Goal: Information Seeking & Learning: Compare options

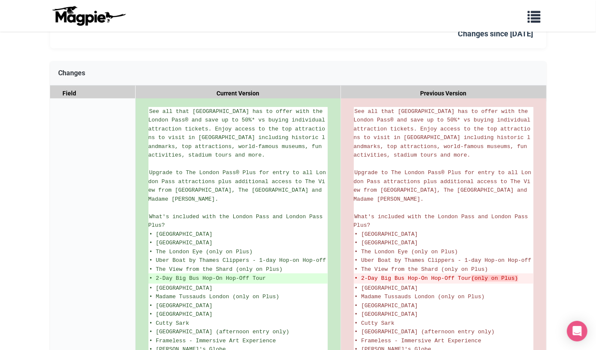
scroll to position [122, 0]
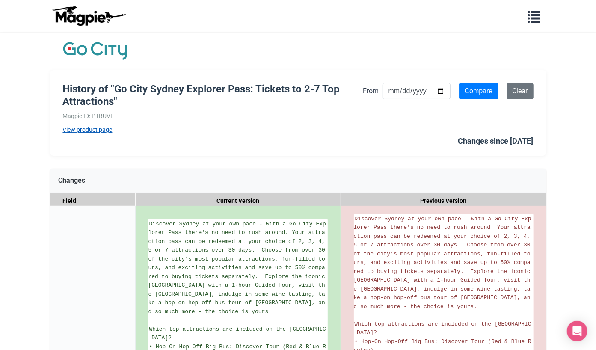
click at [297, 129] on link "View product page" at bounding box center [213, 129] width 301 height 9
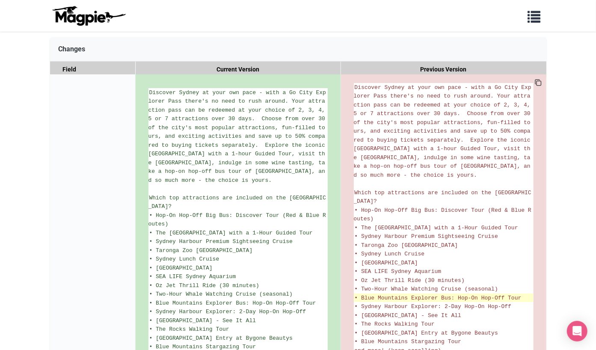
scroll to position [135, 0]
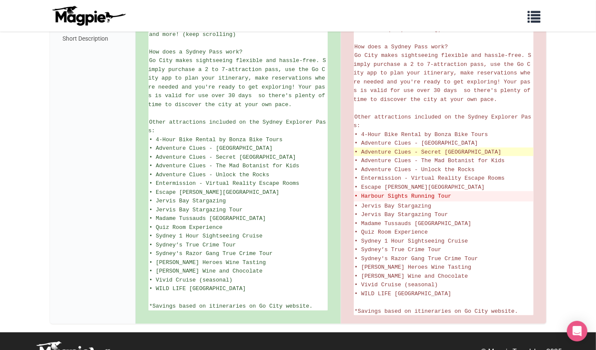
scroll to position [459, 0]
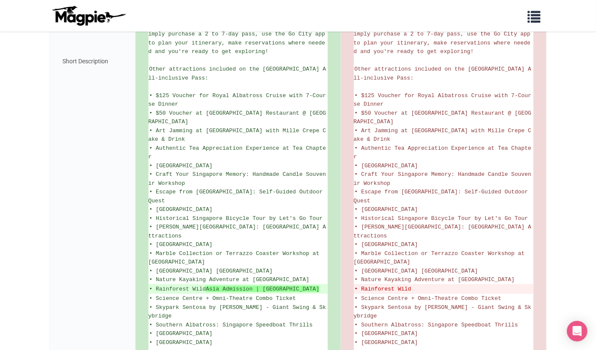
scroll to position [463, 0]
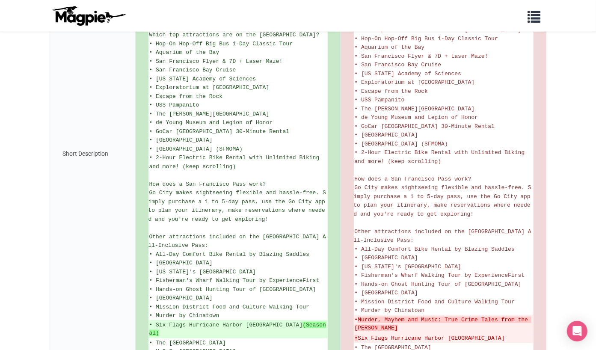
scroll to position [358, 0]
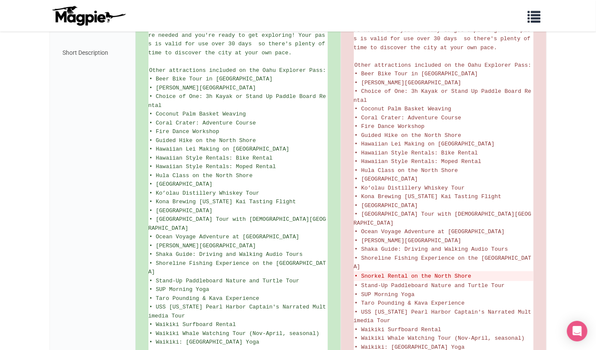
scroll to position [528, 0]
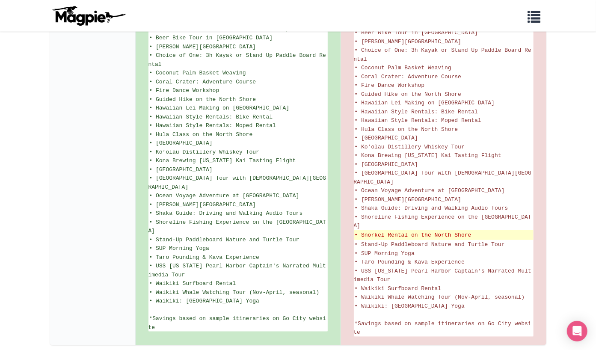
click at [422, 231] on del "• Snorkel Rental on the North Shore" at bounding box center [444, 235] width 178 height 9
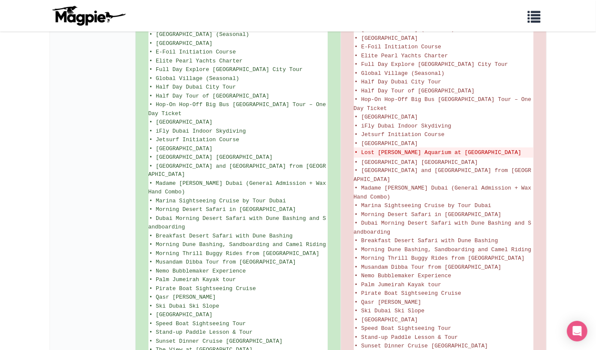
scroll to position [725, 0]
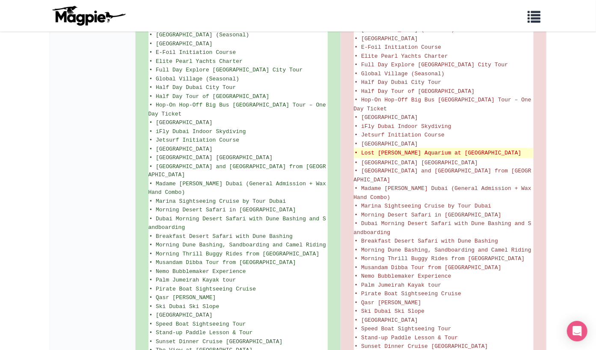
click at [368, 149] on del "• Lost [PERSON_NAME] Aquarium at [GEOGRAPHIC_DATA]" at bounding box center [444, 153] width 178 height 9
drag, startPoint x: 409, startPoint y: 88, endPoint x: 414, endPoint y: 88, distance: 6.0
click at [414, 149] on del "• Lost Chambers Aquarium at Atlantis The Palm" at bounding box center [444, 153] width 178 height 9
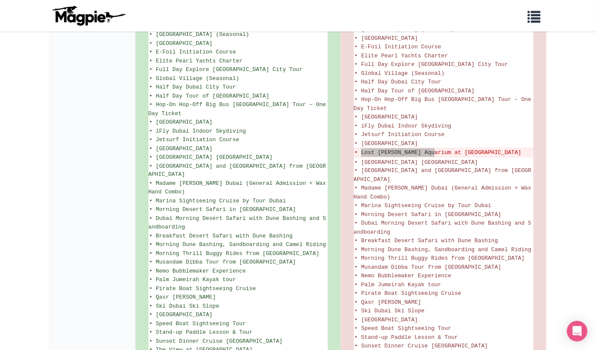
scroll to position [760, 0]
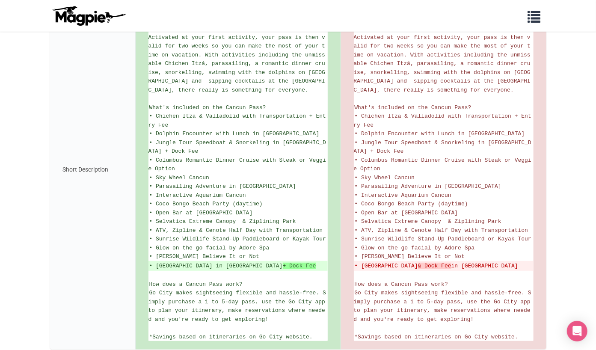
scroll to position [262, 0]
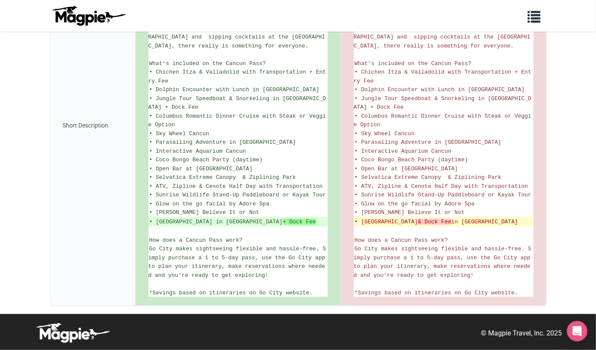
click at [368, 218] on del "• Royal Garrafon Natural Reef Park & Dock Fee in Isla Mujeres" at bounding box center [444, 222] width 178 height 9
click at [392, 218] on del "• Royal Garrafon Natural Reef Park & Dock Fee in Isla Mujeres" at bounding box center [444, 222] width 178 height 9
copy del "Royal Garrafon"
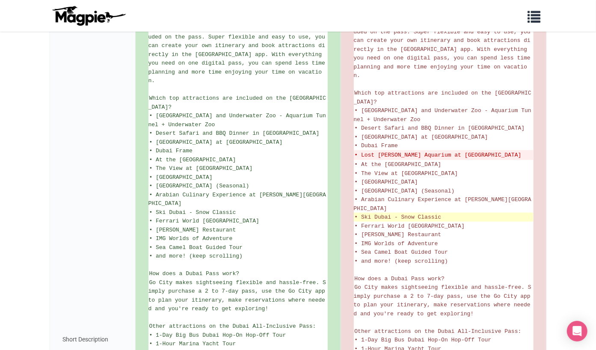
scroll to position [253, 0]
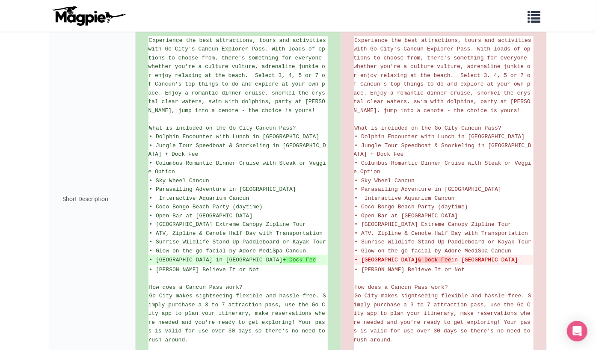
scroll to position [245, 0]
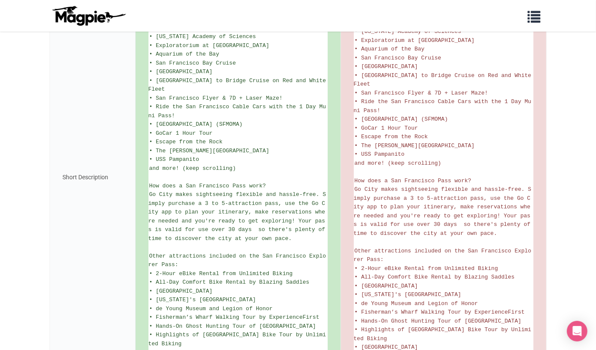
scroll to position [444, 0]
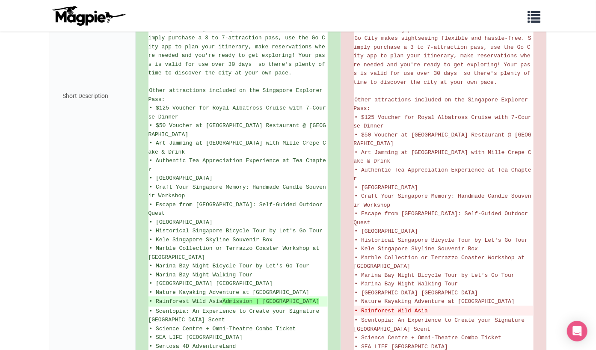
scroll to position [492, 0]
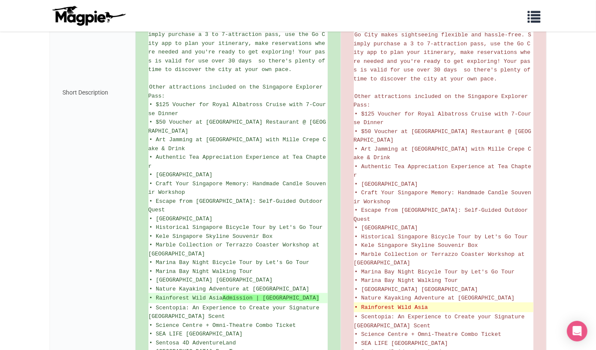
click at [383, 304] on del "• Rainforest Wild Asia" at bounding box center [444, 308] width 178 height 9
